Goal: Task Accomplishment & Management: Use online tool/utility

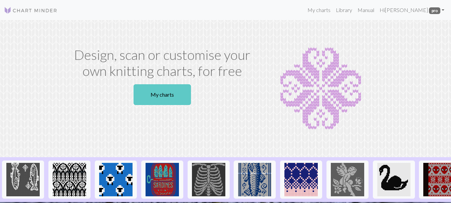
click at [164, 97] on link "My charts" at bounding box center [162, 94] width 57 height 21
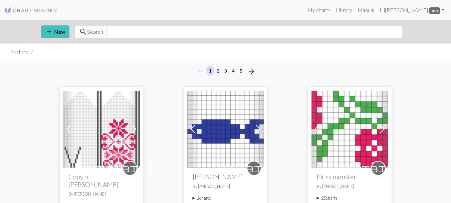
click at [66, 131] on span at bounding box center [68, 129] width 11 height 11
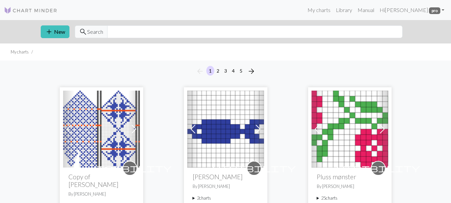
click at [66, 131] on span at bounding box center [68, 129] width 11 height 11
click at [115, 130] on img at bounding box center [101, 128] width 77 height 77
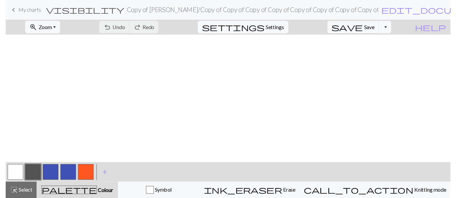
scroll to position [134, 0]
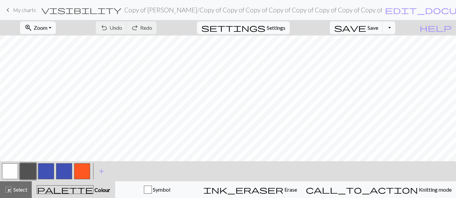
click at [6, 170] on button "button" at bounding box center [10, 171] width 16 height 16
click at [24, 171] on button "button" at bounding box center [28, 171] width 16 height 16
click at [46, 175] on button "button" at bounding box center [46, 171] width 16 height 16
click at [63, 173] on button "button" at bounding box center [64, 171] width 16 height 16
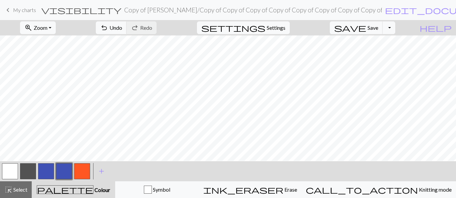
scroll to position [0, 0]
click at [31, 169] on button "button" at bounding box center [28, 171] width 16 height 16
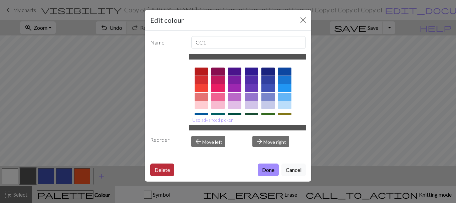
click at [166, 171] on button "Delete" at bounding box center [162, 169] width 24 height 13
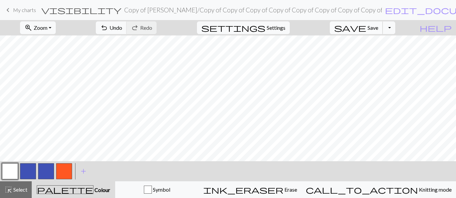
click at [378, 26] on span "Save" at bounding box center [373, 27] width 11 height 6
